Goal: Information Seeking & Learning: Understand process/instructions

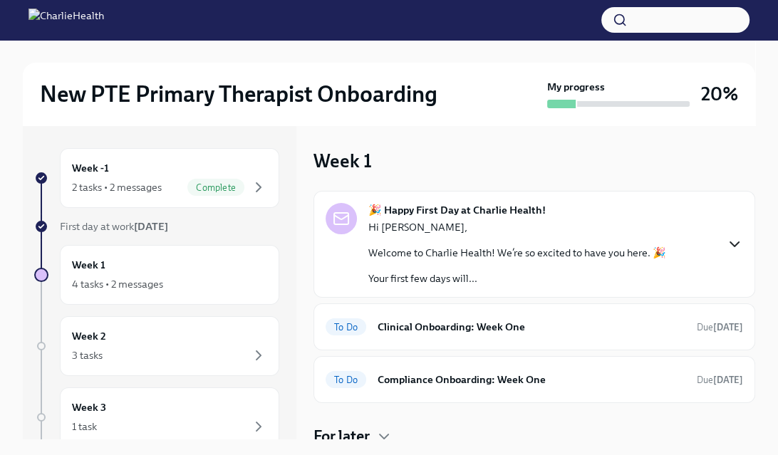
click at [736, 244] on icon "button" at bounding box center [734, 244] width 17 height 17
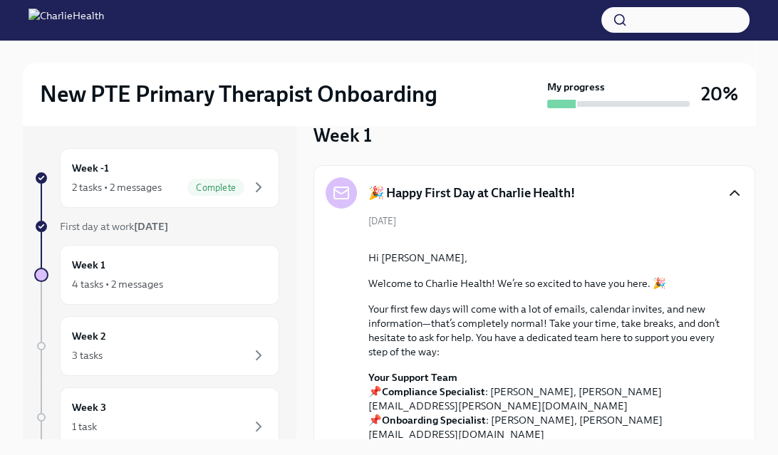
scroll to position [51, 0]
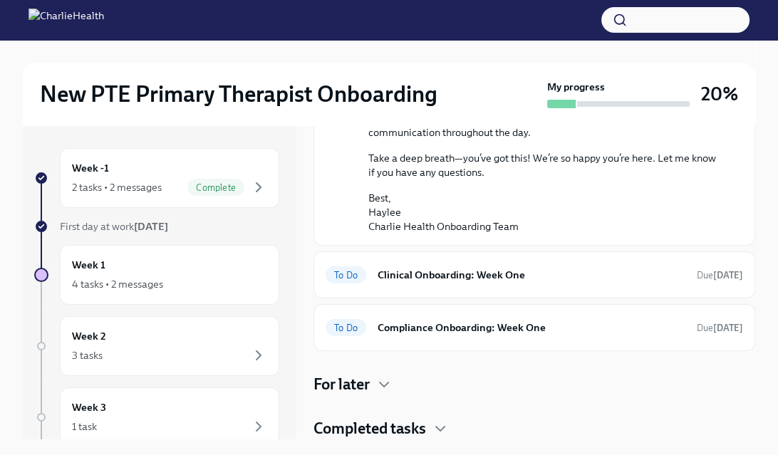
scroll to position [1010, 0]
click at [347, 281] on span "To Do" at bounding box center [346, 275] width 41 height 11
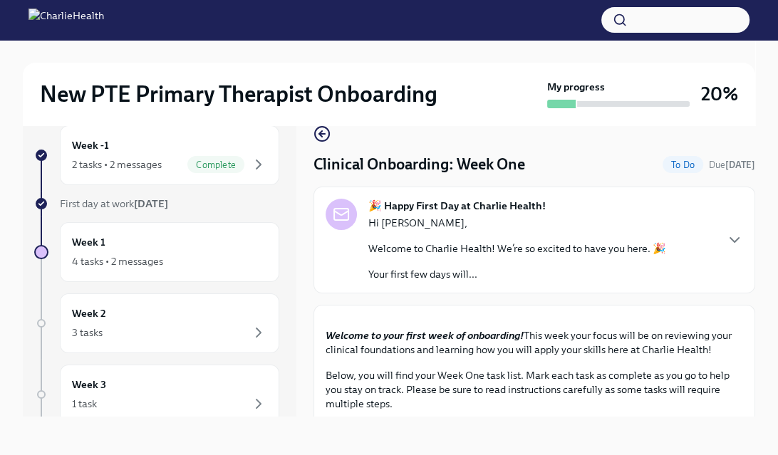
scroll to position [24, 0]
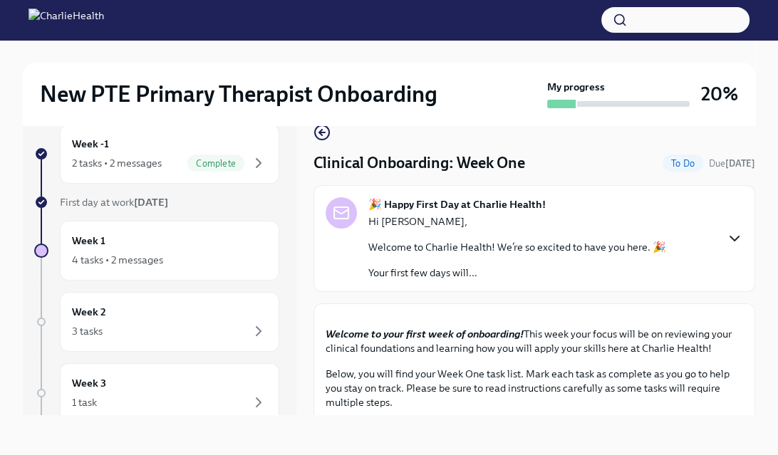
click at [736, 241] on icon "button" at bounding box center [734, 238] width 17 height 17
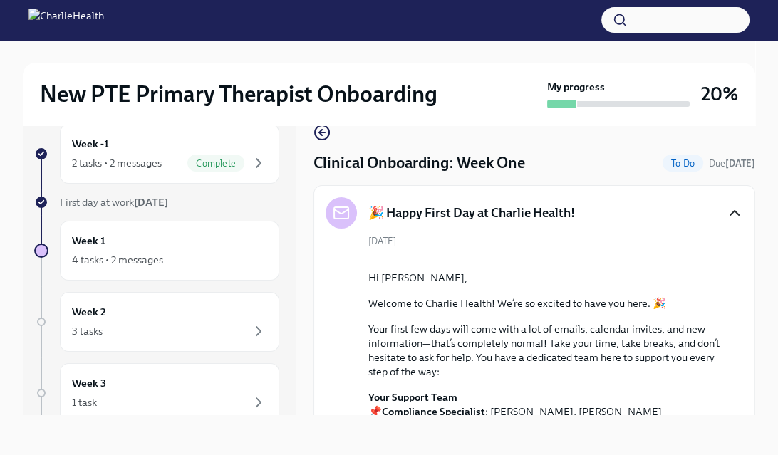
click at [733, 214] on icon "button" at bounding box center [734, 212] width 17 height 17
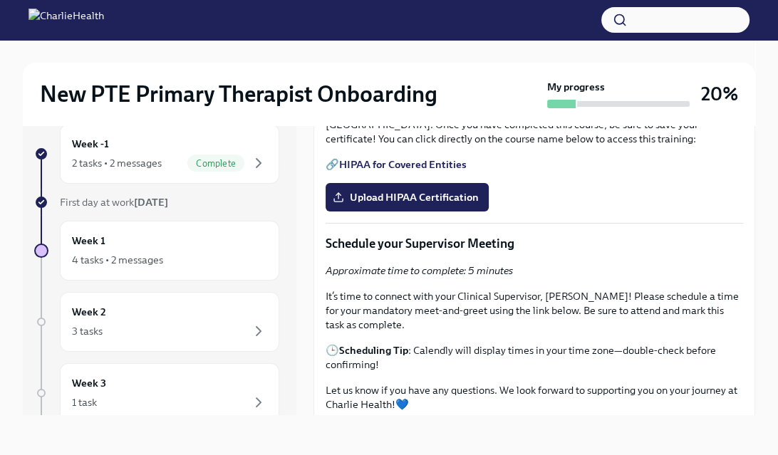
scroll to position [440, 0]
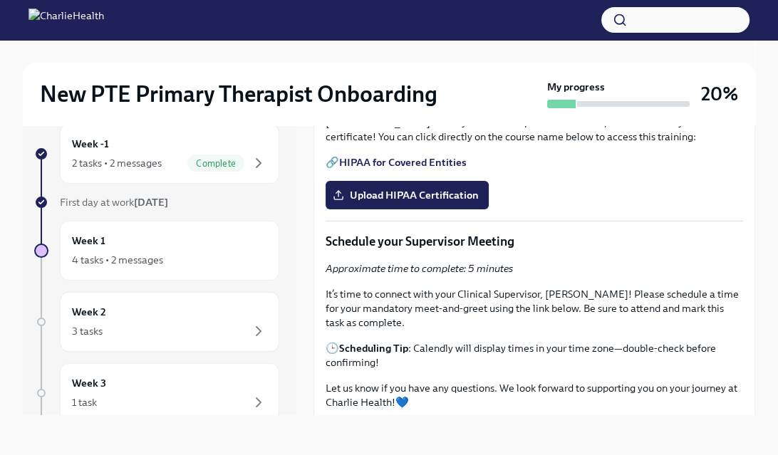
click at [405, 169] on link "HIPAA for Covered Entities" at bounding box center [402, 162] width 127 height 13
